Goal: Task Accomplishment & Management: Manage account settings

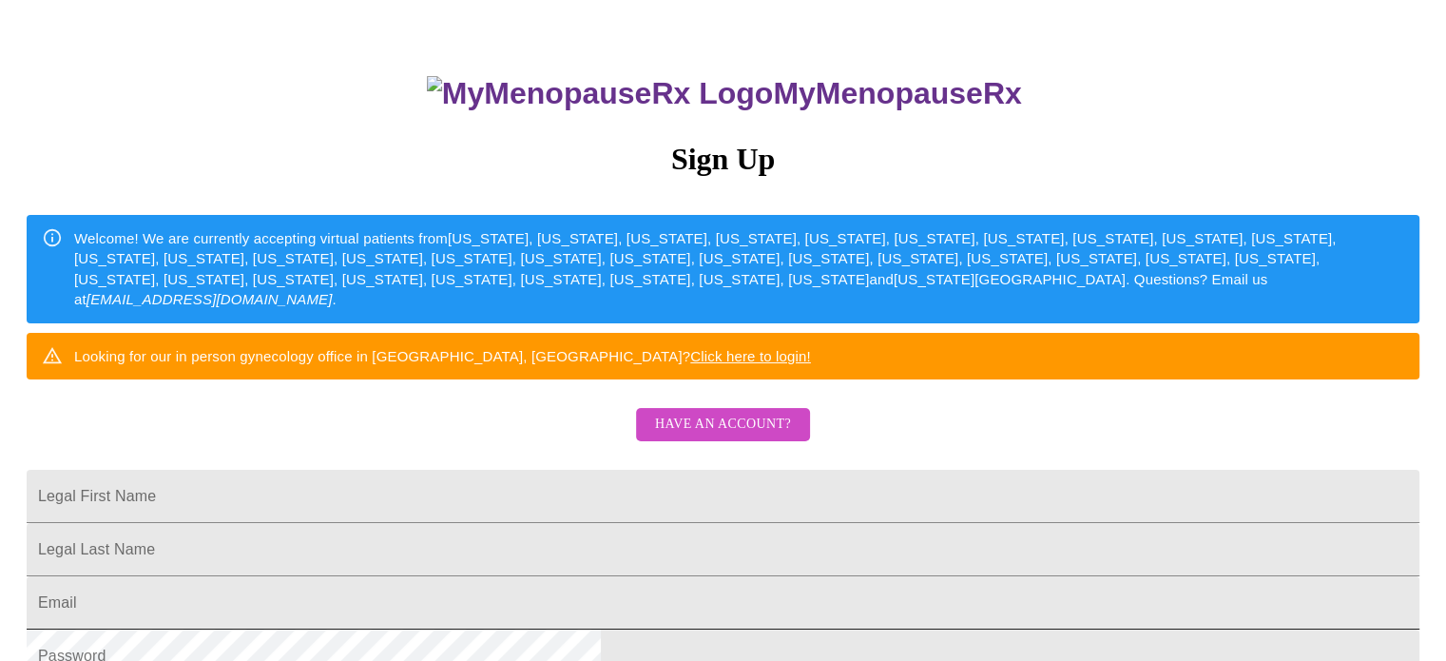
scroll to position [285, 0]
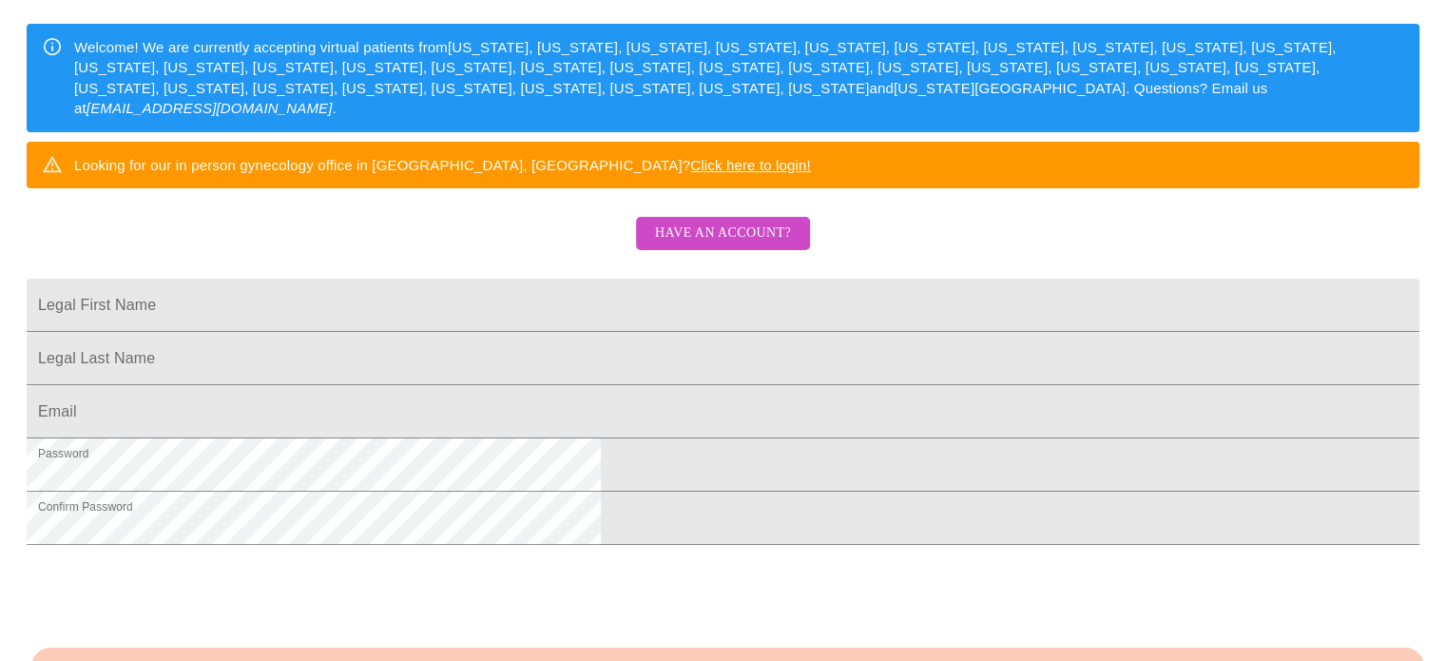
click at [709, 245] on span "Have an account?" at bounding box center [723, 234] width 136 height 24
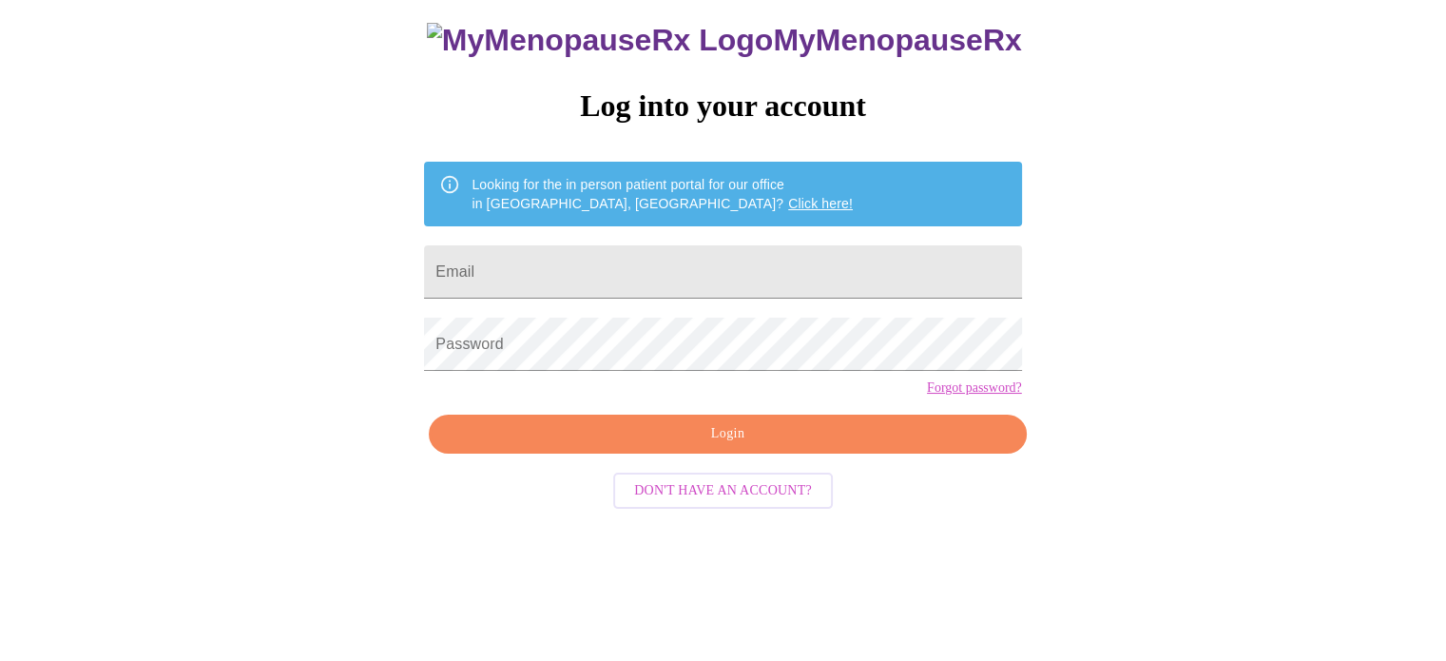
scroll to position [36, 0]
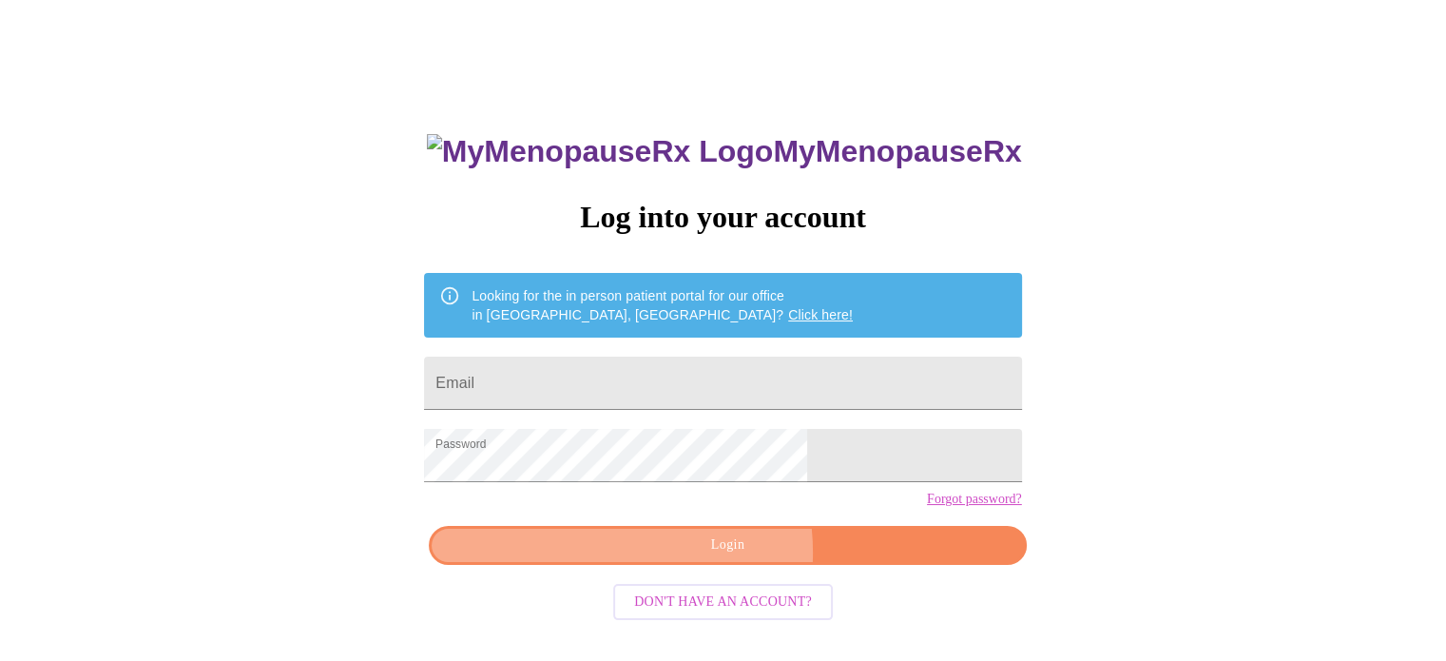
click at [682, 557] on span "Login" at bounding box center [727, 545] width 553 height 24
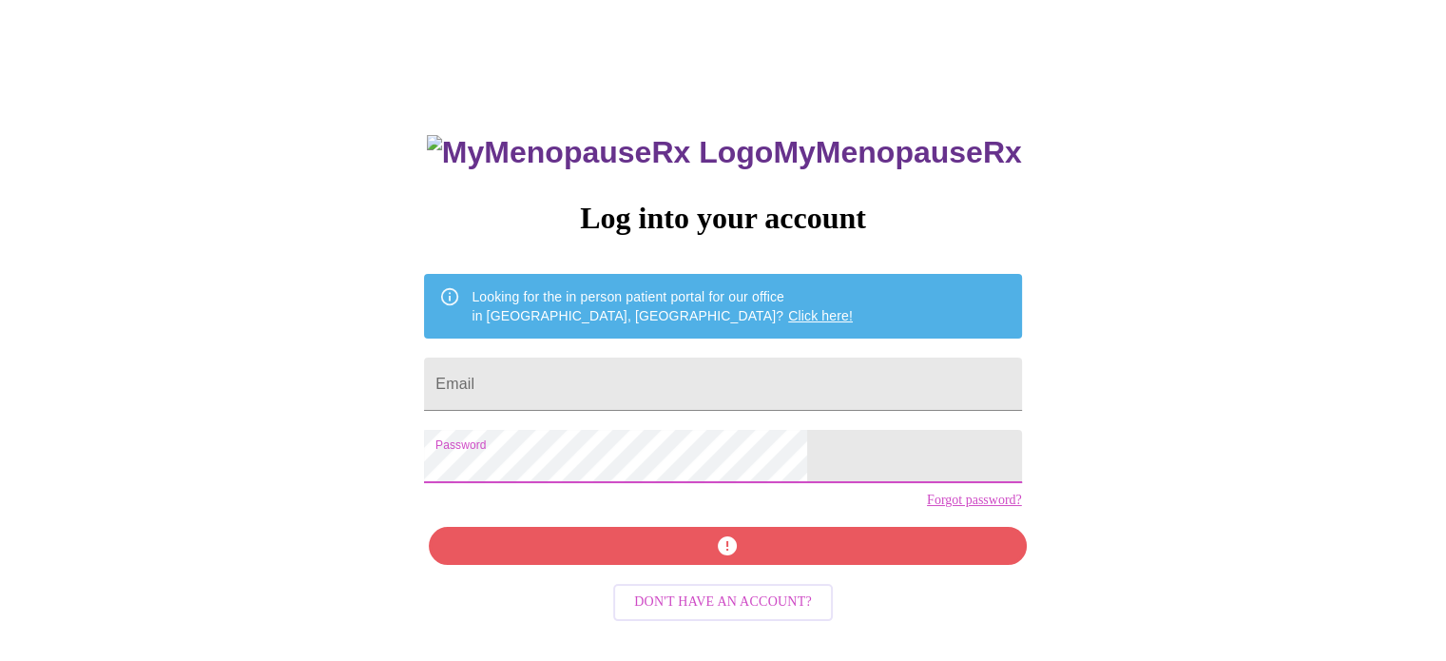
click at [1164, 520] on div "MyMenopauseRx Log into your account Looking for the in person patient portal fo…" at bounding box center [723, 368] width 1431 height 793
click at [708, 378] on input "Email" at bounding box center [722, 384] width 597 height 53
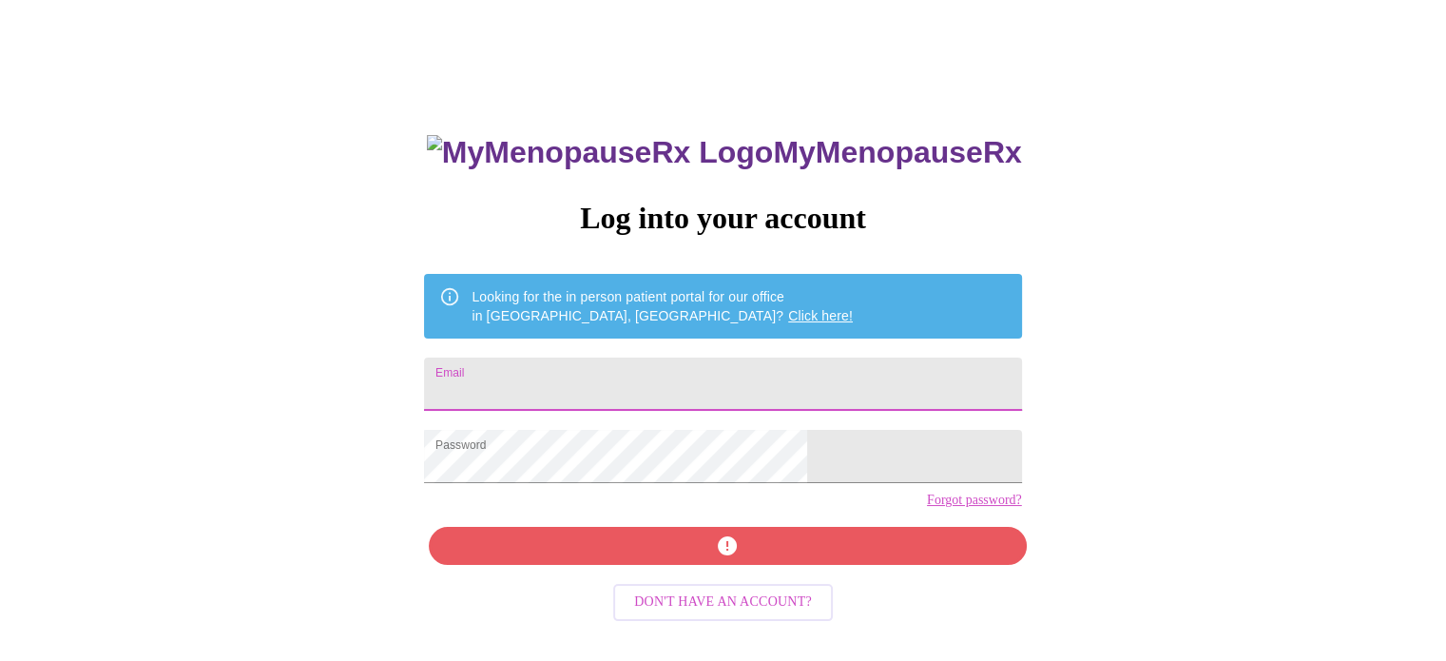
type input "[EMAIL_ADDRESS][DOMAIN_NAME]"
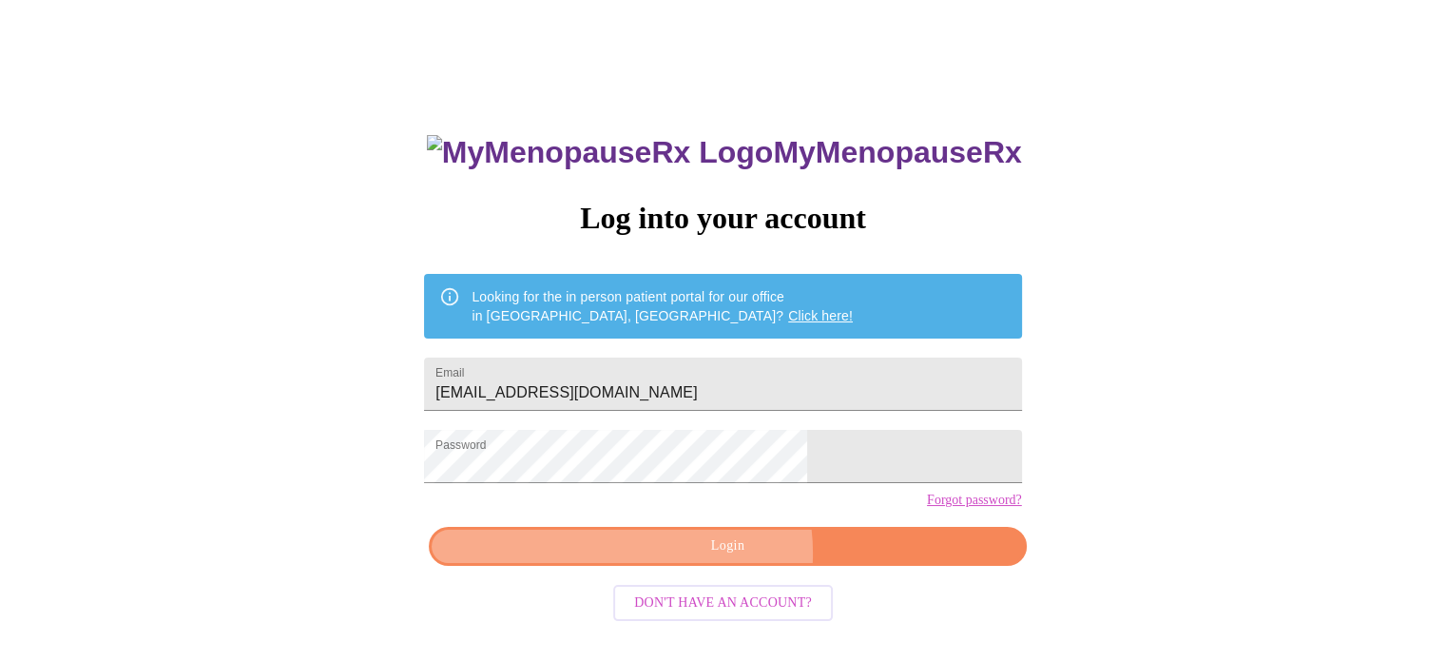
click at [715, 558] on span "Login" at bounding box center [727, 546] width 553 height 24
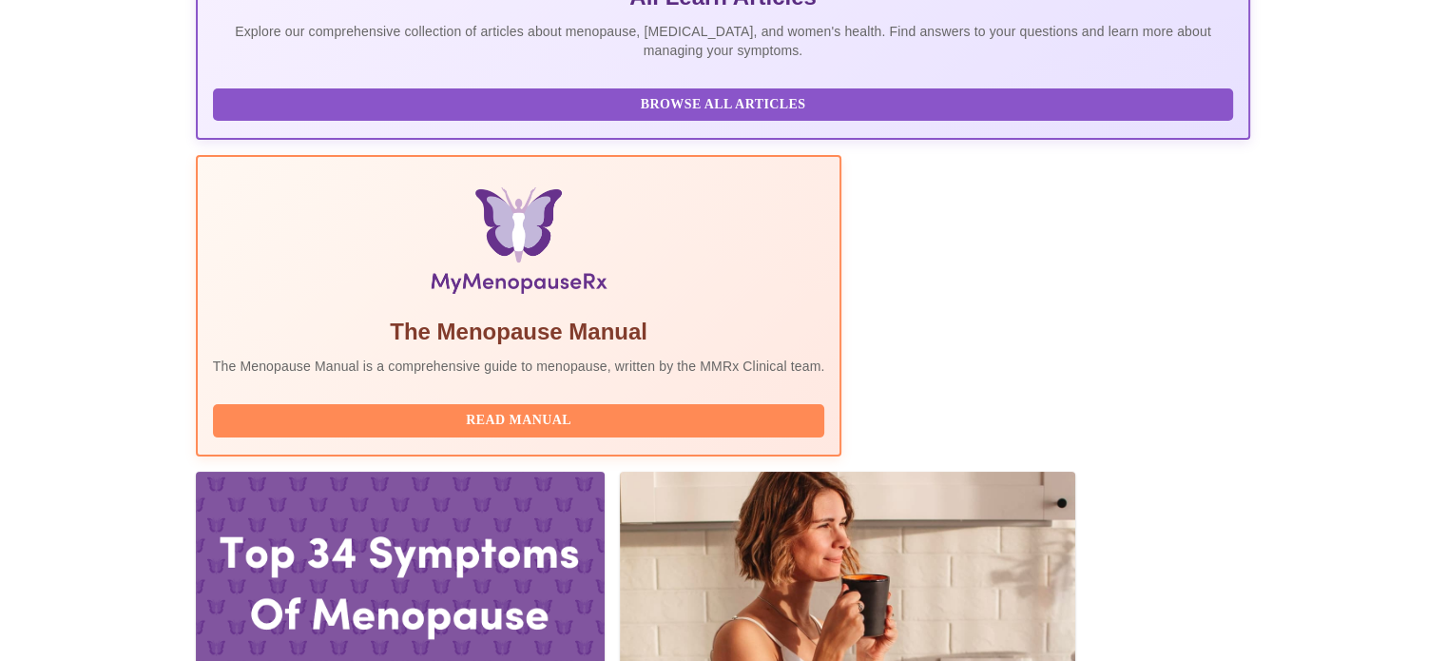
scroll to position [666, 0]
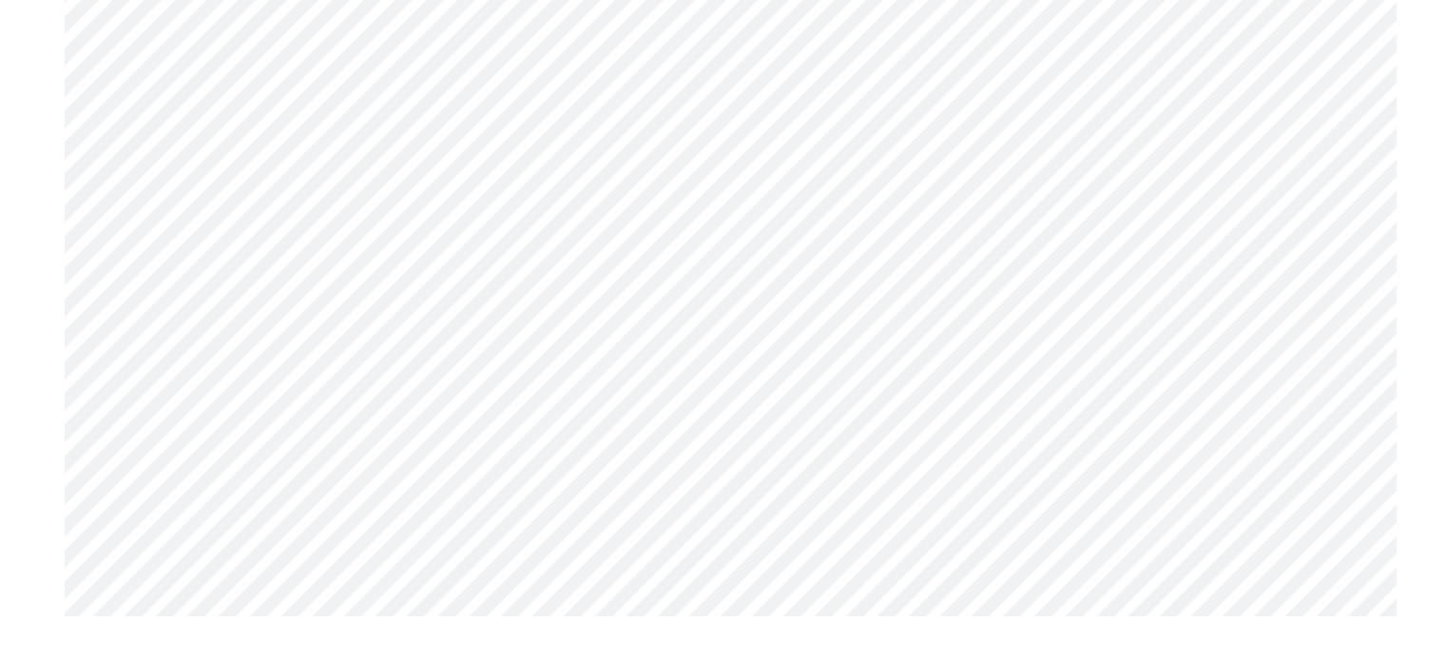
scroll to position [5086, 0]
